Goal: Transaction & Acquisition: Purchase product/service

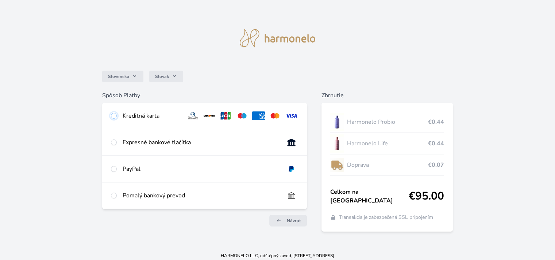
click at [116, 115] on input "radio" at bounding box center [114, 116] width 6 height 6
radio input "true"
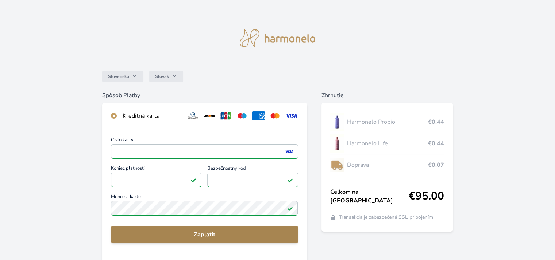
click at [220, 234] on span "Zaplatiť" at bounding box center [204, 234] width 175 height 9
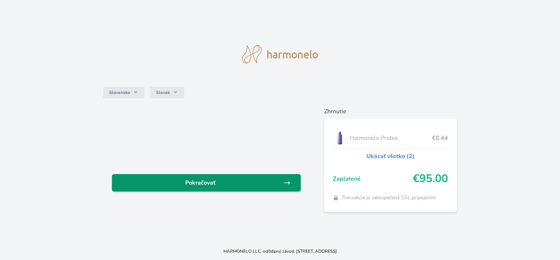
click at [193, 180] on span "Pokračovať" at bounding box center [201, 183] width 166 height 9
